Goal: Information Seeking & Learning: Find specific page/section

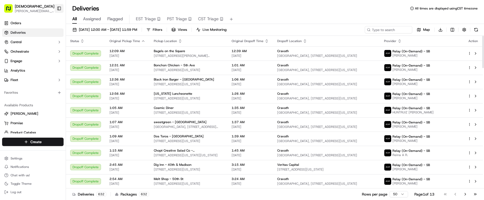
click at [59, 9] on button "Toggle Sidebar" at bounding box center [59, 8] width 9 height 9
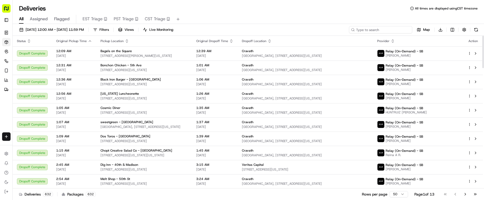
click at [377, 30] on input at bounding box center [380, 29] width 63 height 7
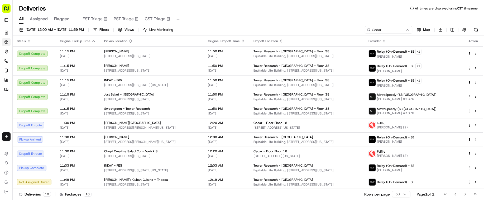
click at [448, 32] on div "Cedar Map Download" at bounding box center [421, 29] width 115 height 7
click at [452, 32] on html "Sharebite a.trivino@sharebite.com Toggle Sidebar Orders Deliveries Control Orch…" at bounding box center [242, 100] width 484 height 200
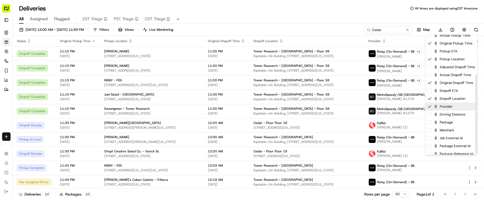
scroll to position [62, 0]
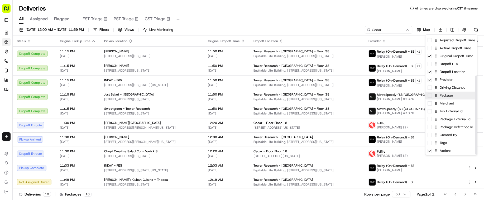
click at [443, 95] on div "Package" at bounding box center [451, 96] width 52 height 8
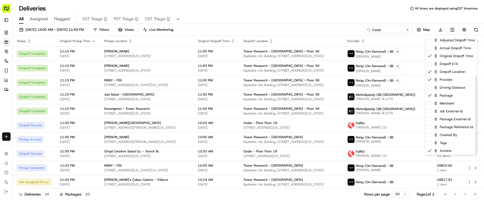
click at [314, 10] on html "Sharebite a.trivino@sharebite.com Toggle Sidebar Orders Deliveries Control Orch…" at bounding box center [242, 100] width 484 height 200
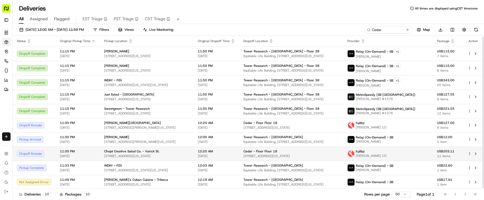
scroll to position [1, 0]
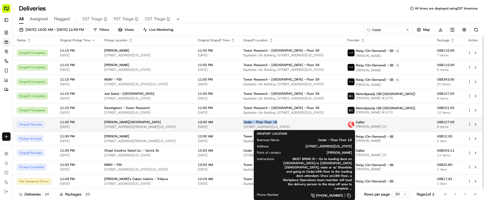
drag, startPoint x: 290, startPoint y: 121, endPoint x: 249, endPoint y: 123, distance: 40.4
click at [249, 123] on div "Cedar - Floor Floor 18" at bounding box center [290, 122] width 95 height 4
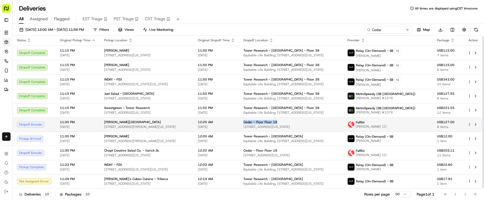
copy span "Cedar - Floor Floor 18"
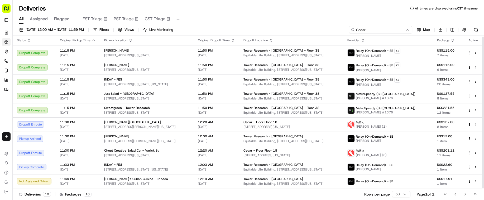
click at [386, 30] on input "Cedar" at bounding box center [380, 29] width 63 height 7
paste input "- Floor Floor 18"
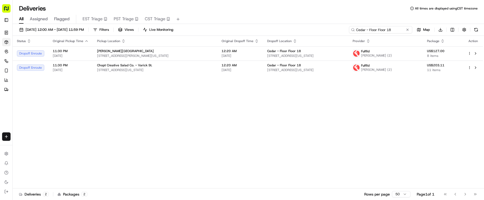
type input "Cedar - Floor Floor 18"
click at [267, 148] on div "Status Original Pickup Time Pickup Location Original Dropoff Time Dropoff Locat…" at bounding box center [248, 112] width 470 height 153
